Goal: Task Accomplishment & Management: Manage account settings

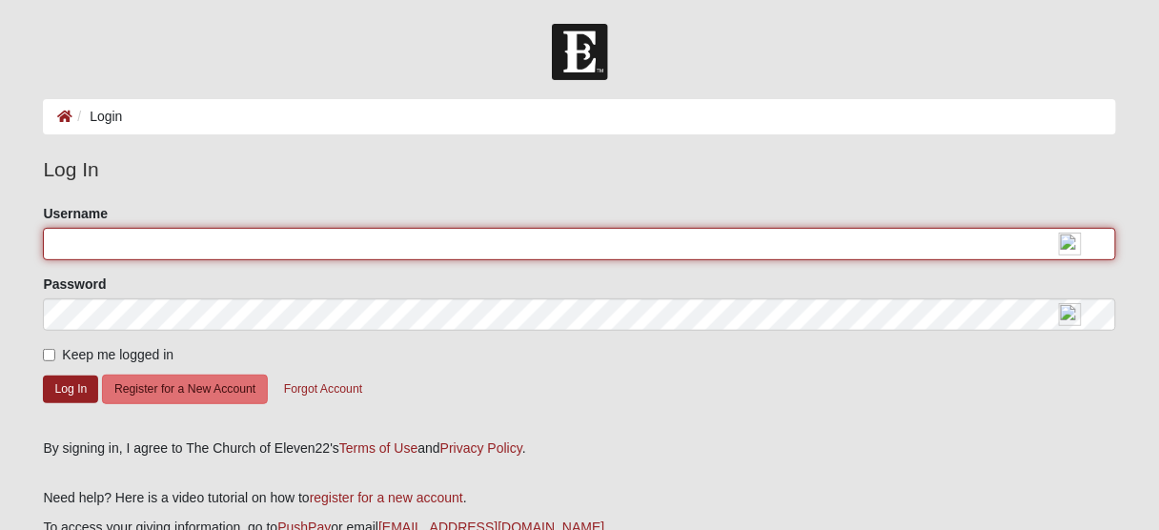
type input "kevbert"
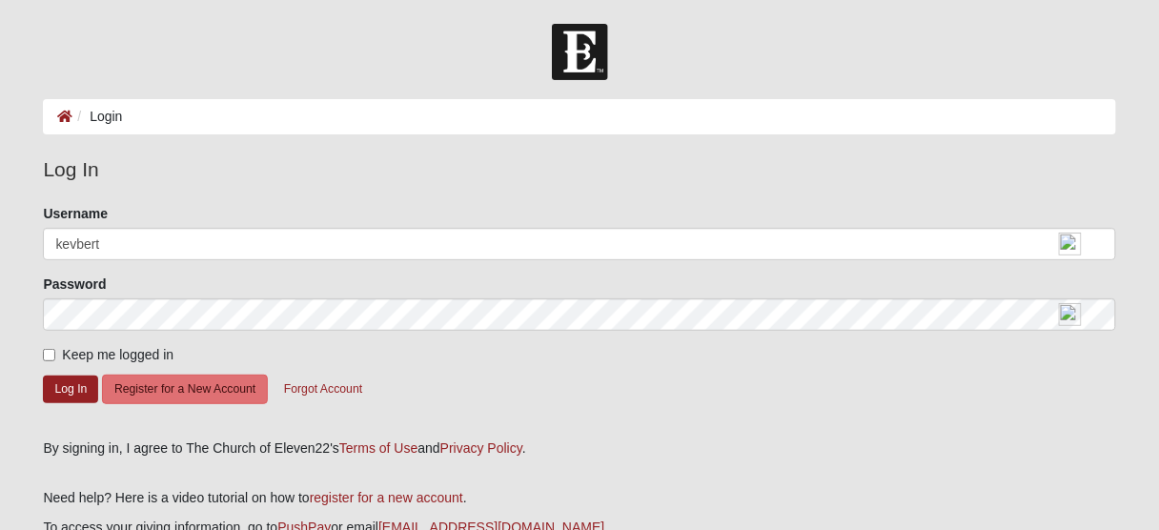
click at [152, 362] on span "Keep me logged in" at bounding box center [117, 354] width 111 height 15
click at [55, 361] on input "Keep me logged in" at bounding box center [49, 355] width 12 height 12
checkbox input "true"
click at [69, 403] on button "Log In" at bounding box center [70, 389] width 55 height 28
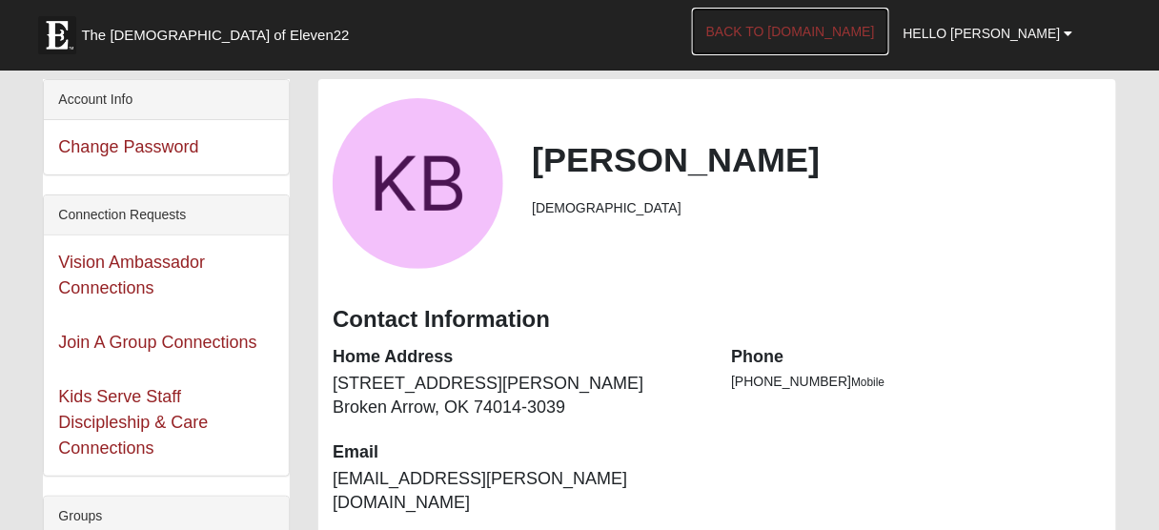
click at [821, 34] on link "Back to [DOMAIN_NAME]" at bounding box center [790, 32] width 197 height 48
